Goal: Information Seeking & Learning: Learn about a topic

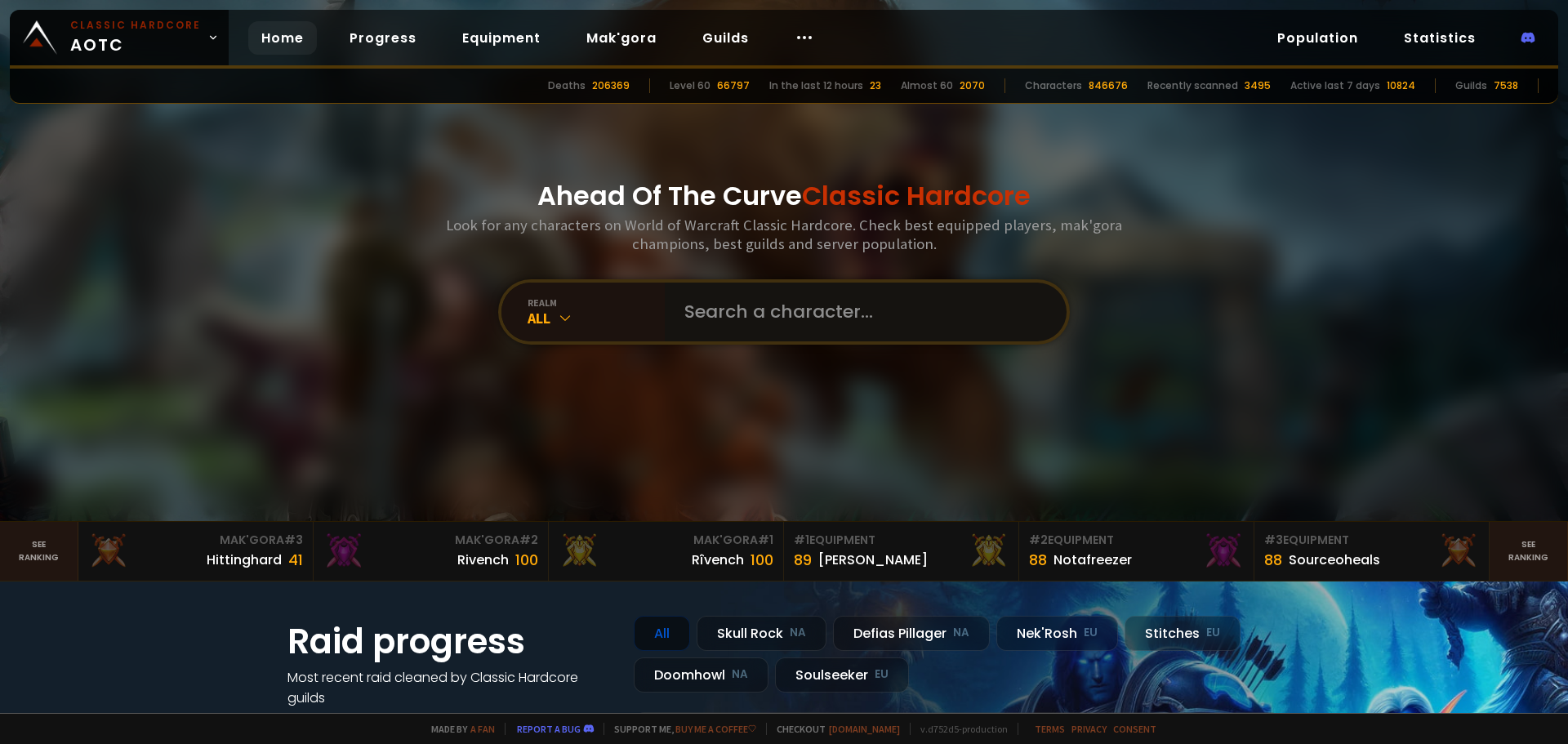
click at [870, 311] on input "text" at bounding box center [860, 312] width 372 height 59
type input "viagruh"
click at [560, 306] on div "realm" at bounding box center [596, 303] width 137 height 12
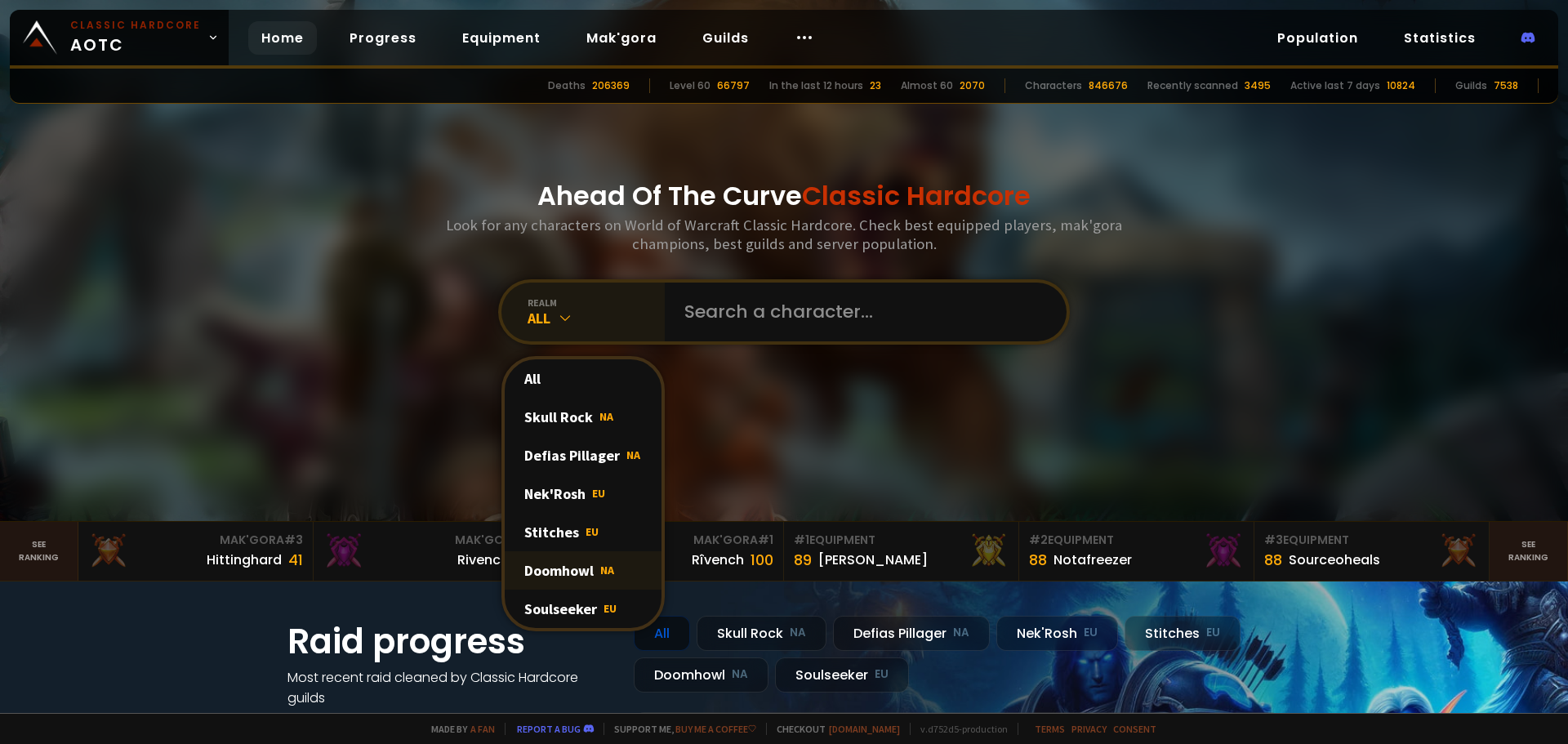
click at [578, 569] on div "Doomhowl NA" at bounding box center [583, 570] width 157 height 39
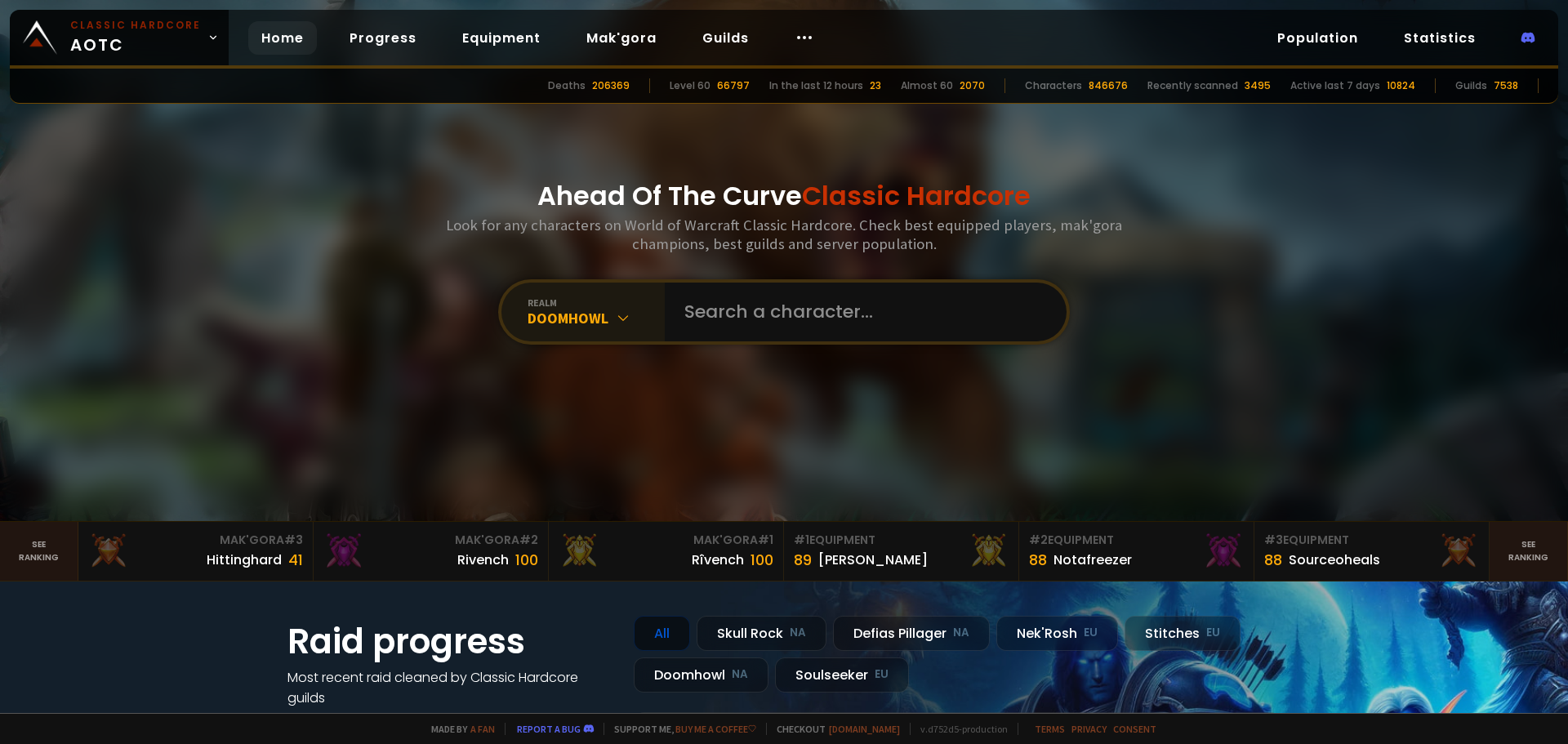
click at [814, 268] on div "Ahead Of The Curve Classic Hardcore Look for any characters on World of Warcraf…" at bounding box center [784, 260] width 984 height 521
click at [803, 297] on input "text" at bounding box center [860, 312] width 372 height 59
type input "viagruh"
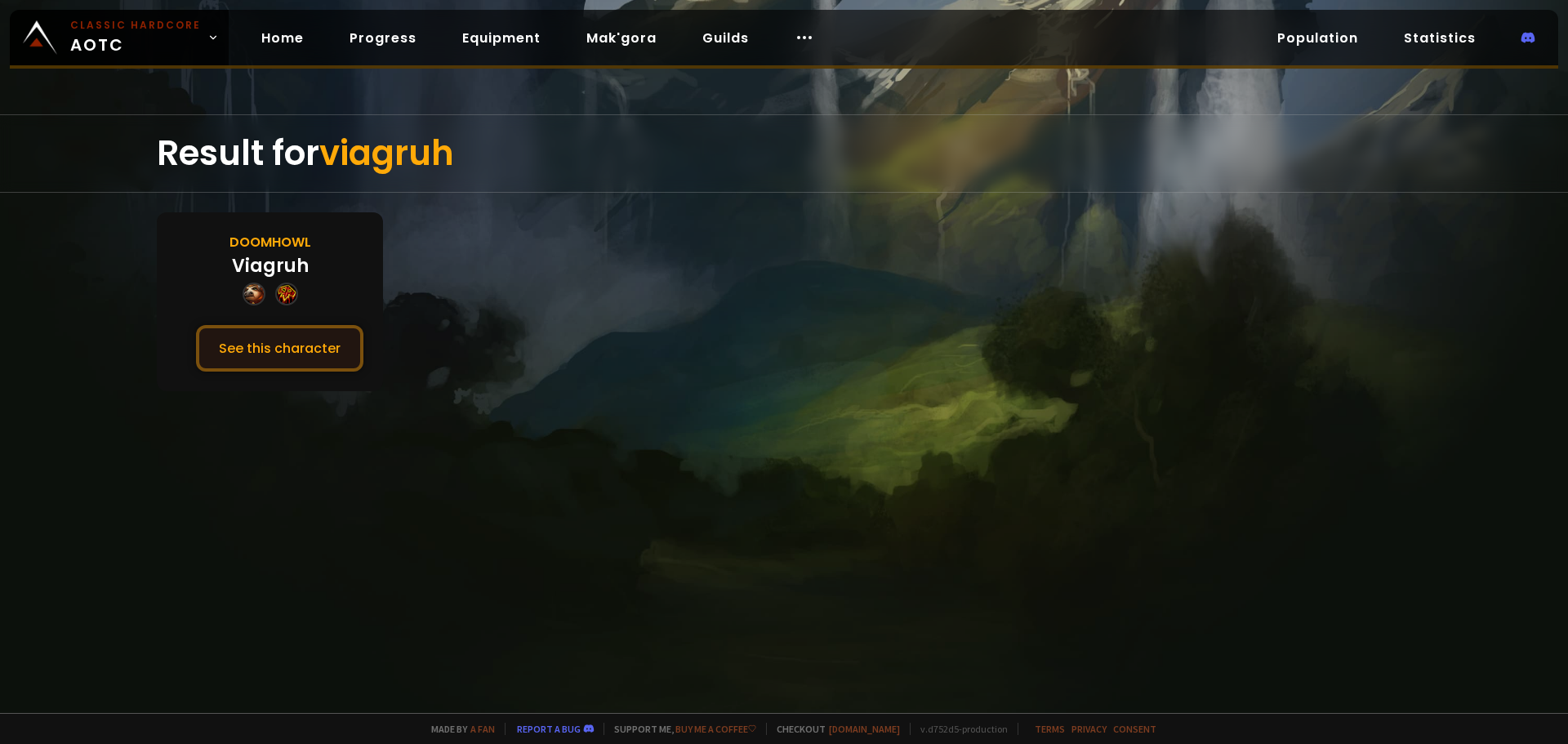
click at [277, 347] on button "See this character" at bounding box center [279, 348] width 167 height 47
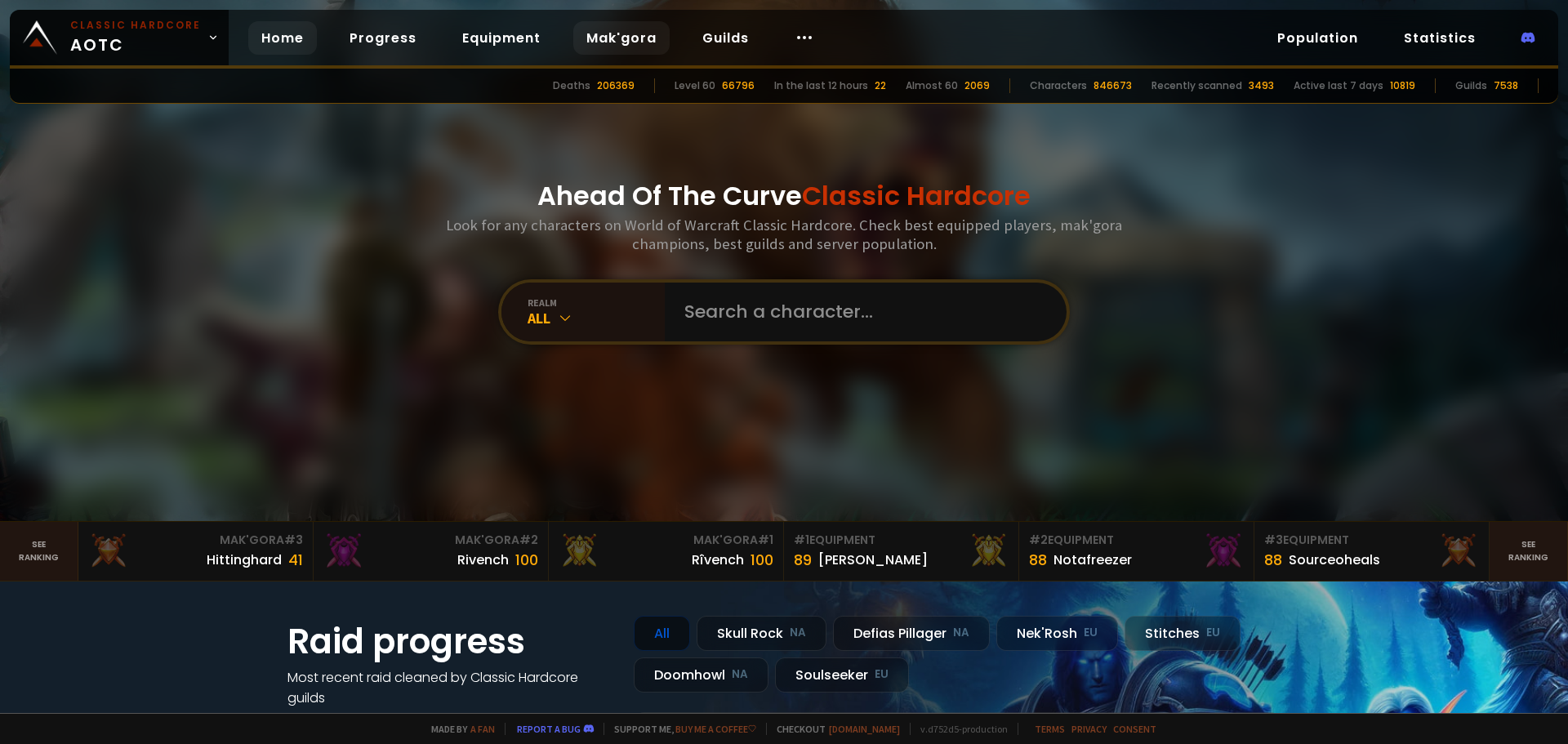
click at [604, 50] on link "Mak'gora" at bounding box center [622, 38] width 97 height 34
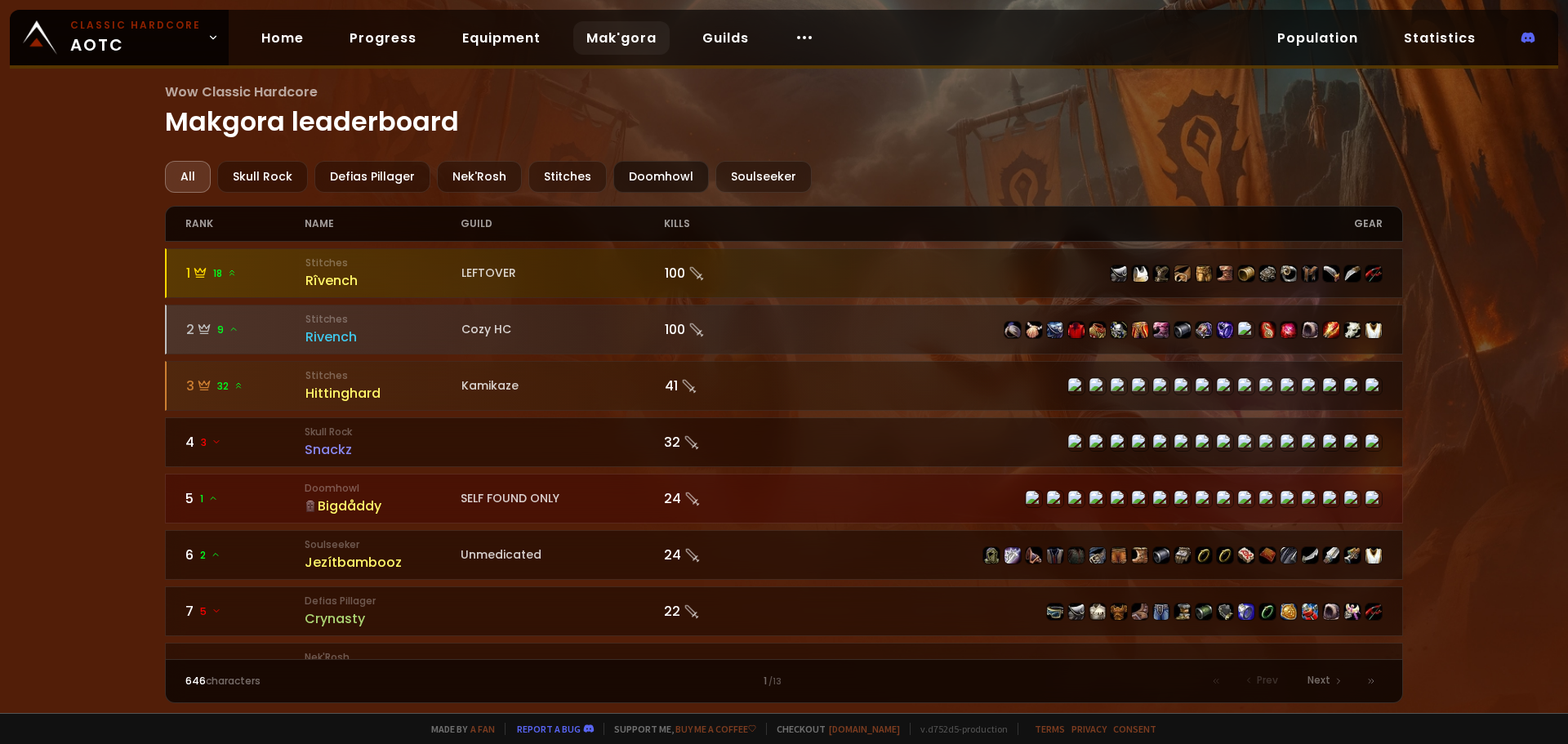
click at [655, 179] on div "Doomhowl" at bounding box center [660, 177] width 96 height 32
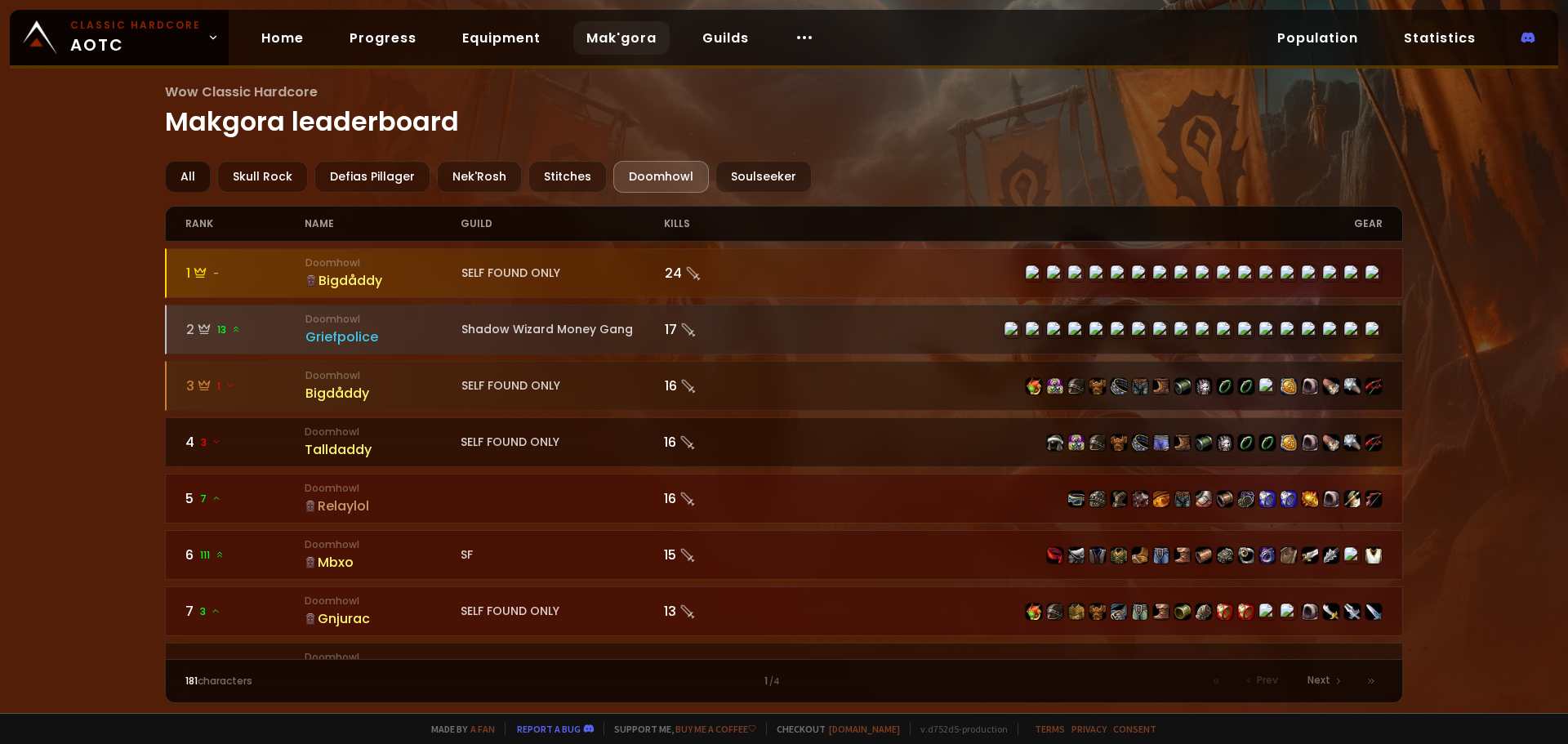
click at [193, 182] on div "All" at bounding box center [187, 177] width 46 height 32
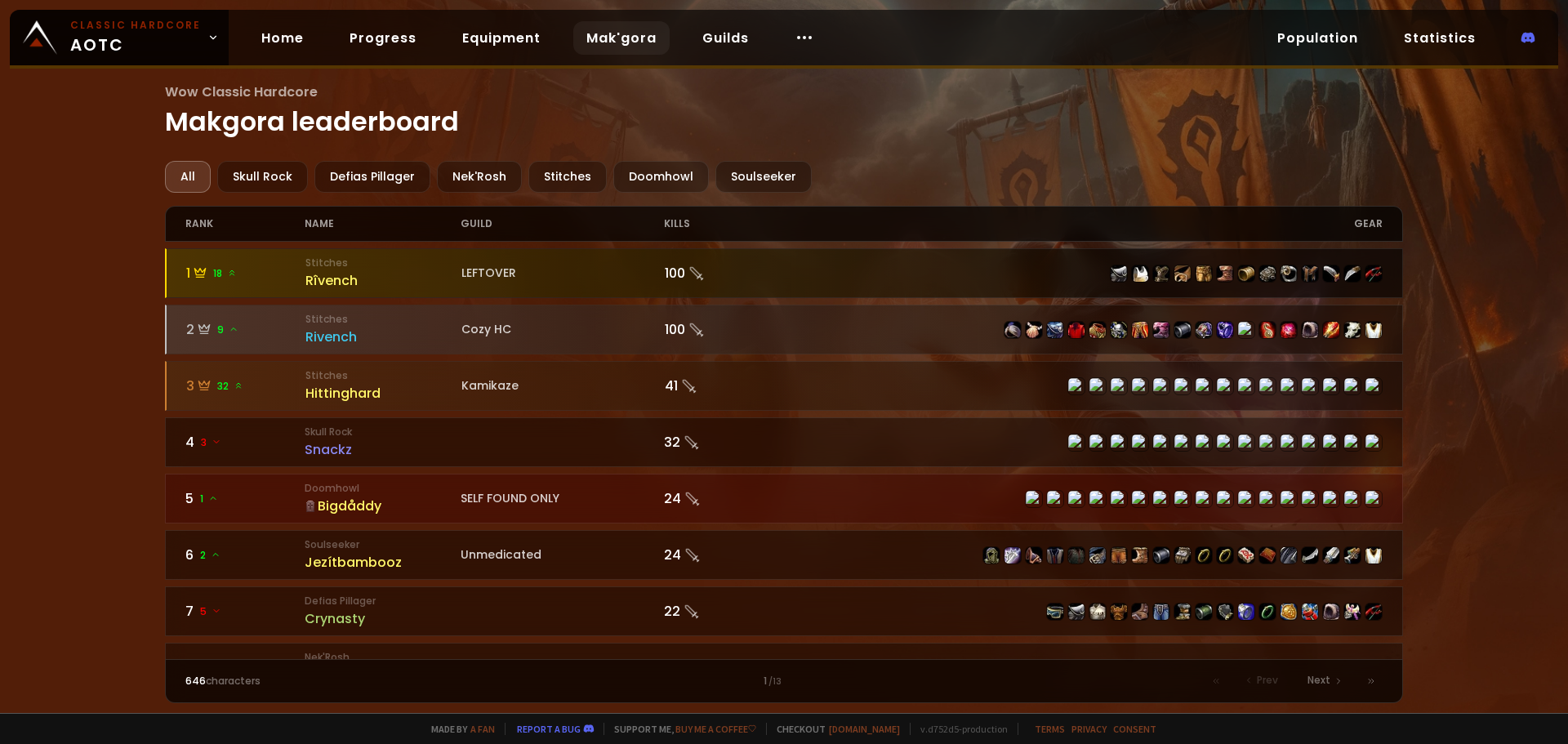
click at [329, 271] on div "Rîvench" at bounding box center [383, 281] width 156 height 21
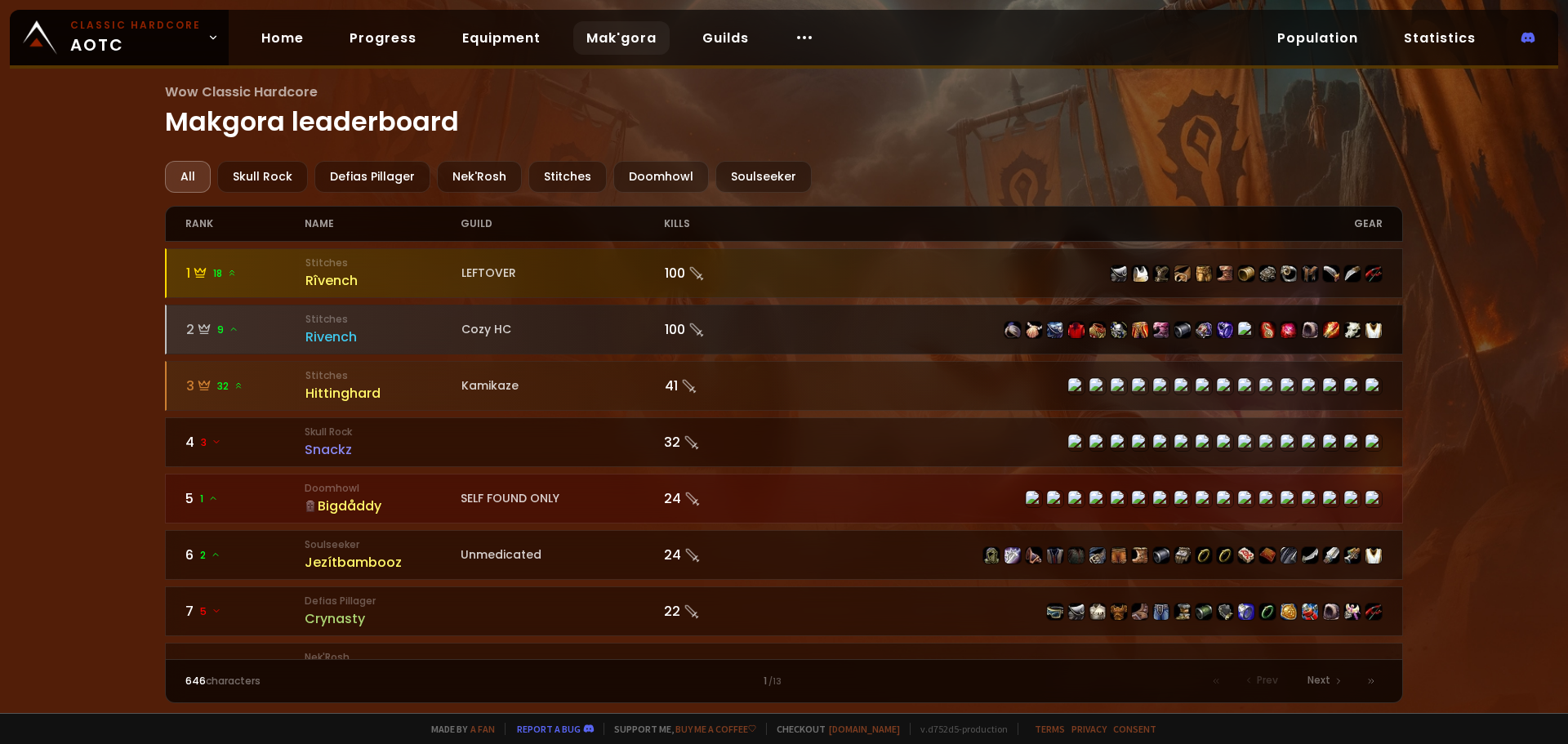
click at [322, 319] on small "Stitches" at bounding box center [383, 319] width 156 height 15
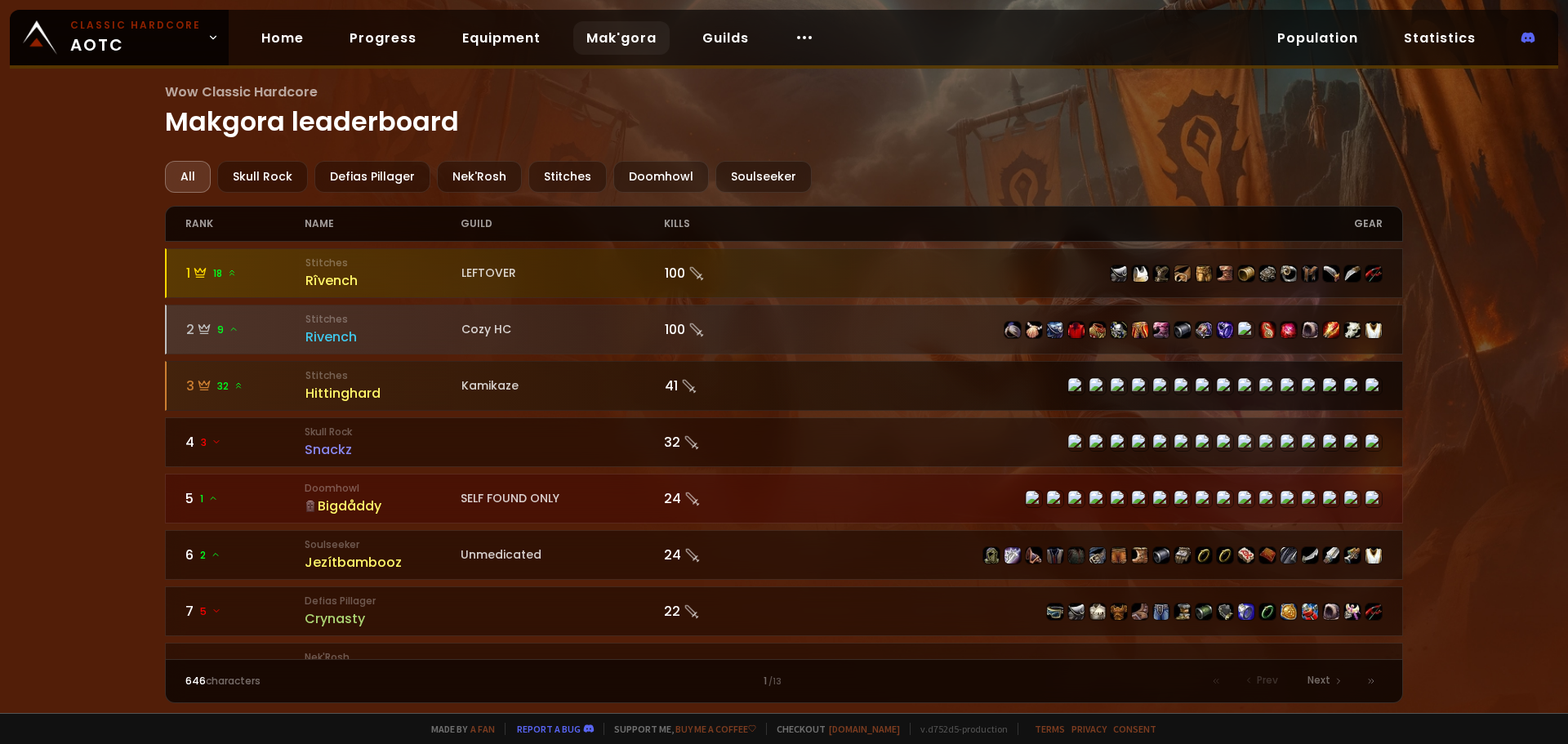
click at [378, 379] on small "Stitches" at bounding box center [383, 375] width 156 height 15
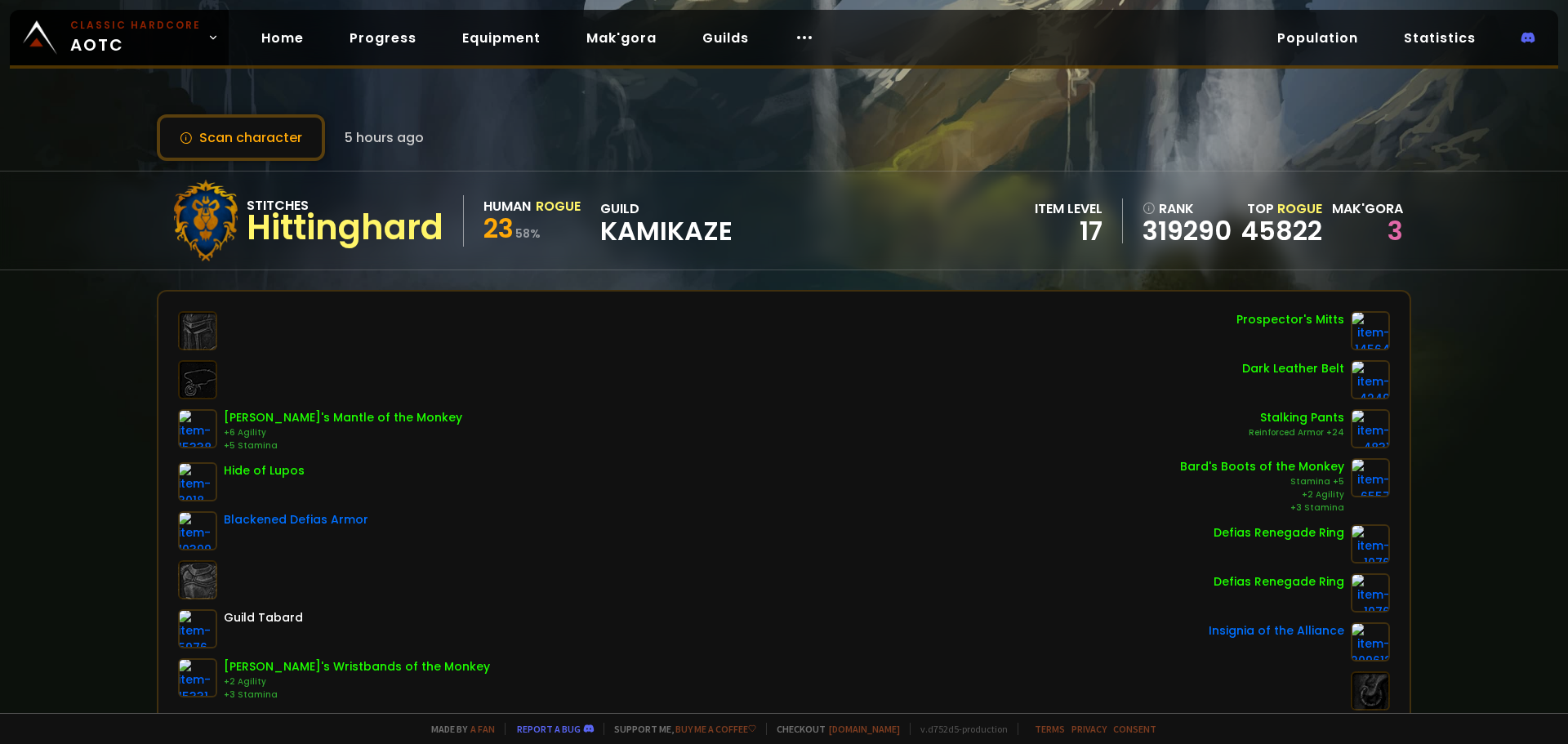
scroll to position [82, 0]
